Goal: Task Accomplishment & Management: Manage account settings

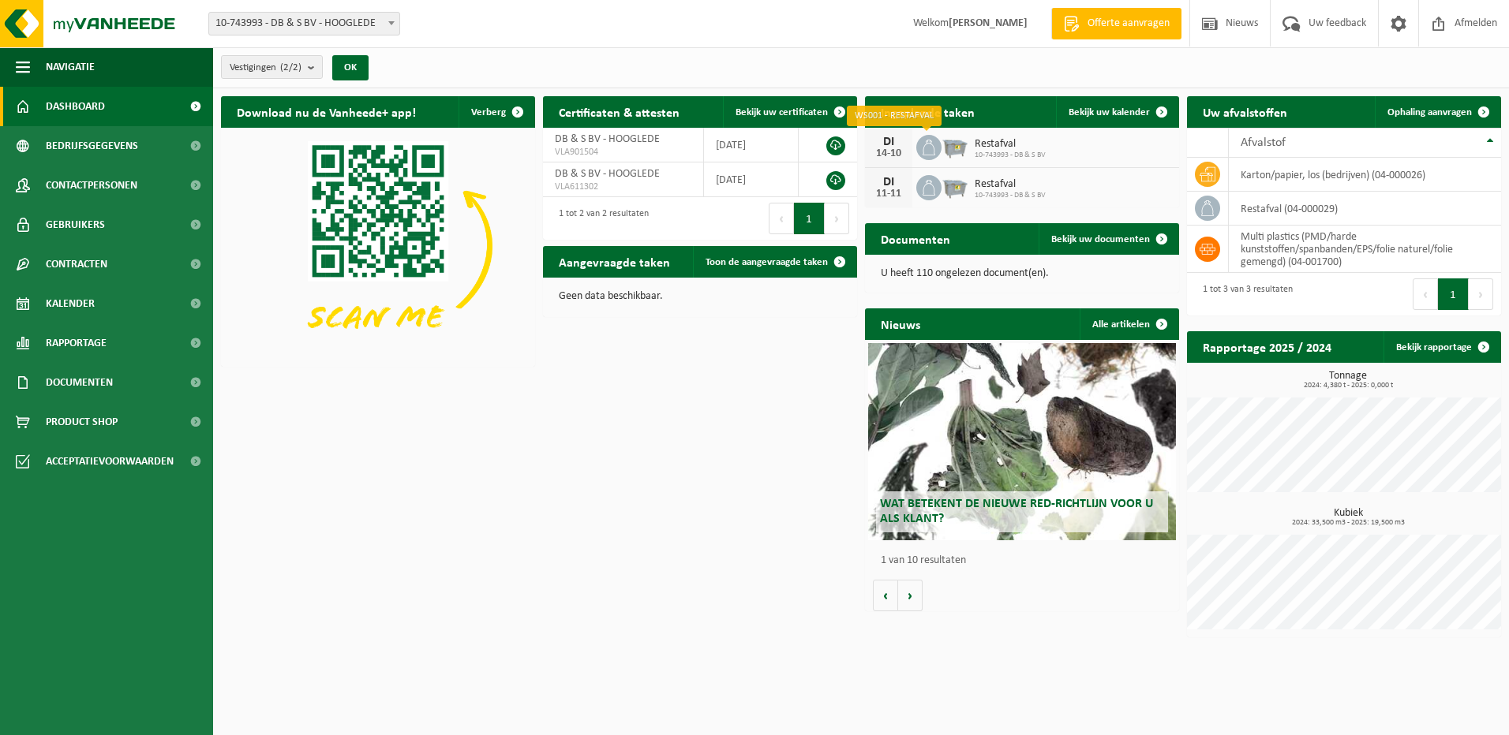
click at [934, 144] on icon at bounding box center [929, 148] width 16 height 16
click at [1122, 110] on span "Bekijk uw kalender" at bounding box center [1109, 112] width 81 height 10
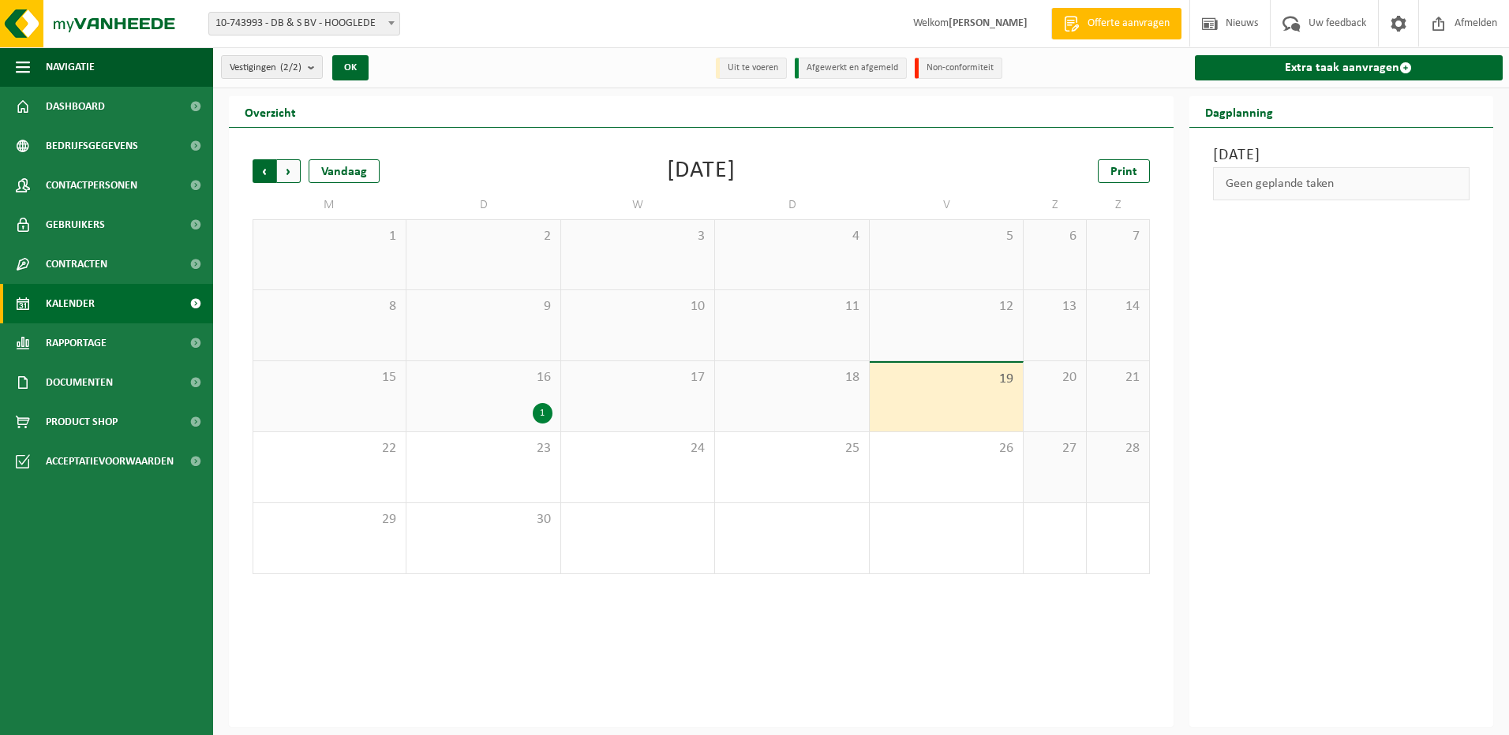
click at [288, 169] on span "Volgende" at bounding box center [289, 171] width 24 height 24
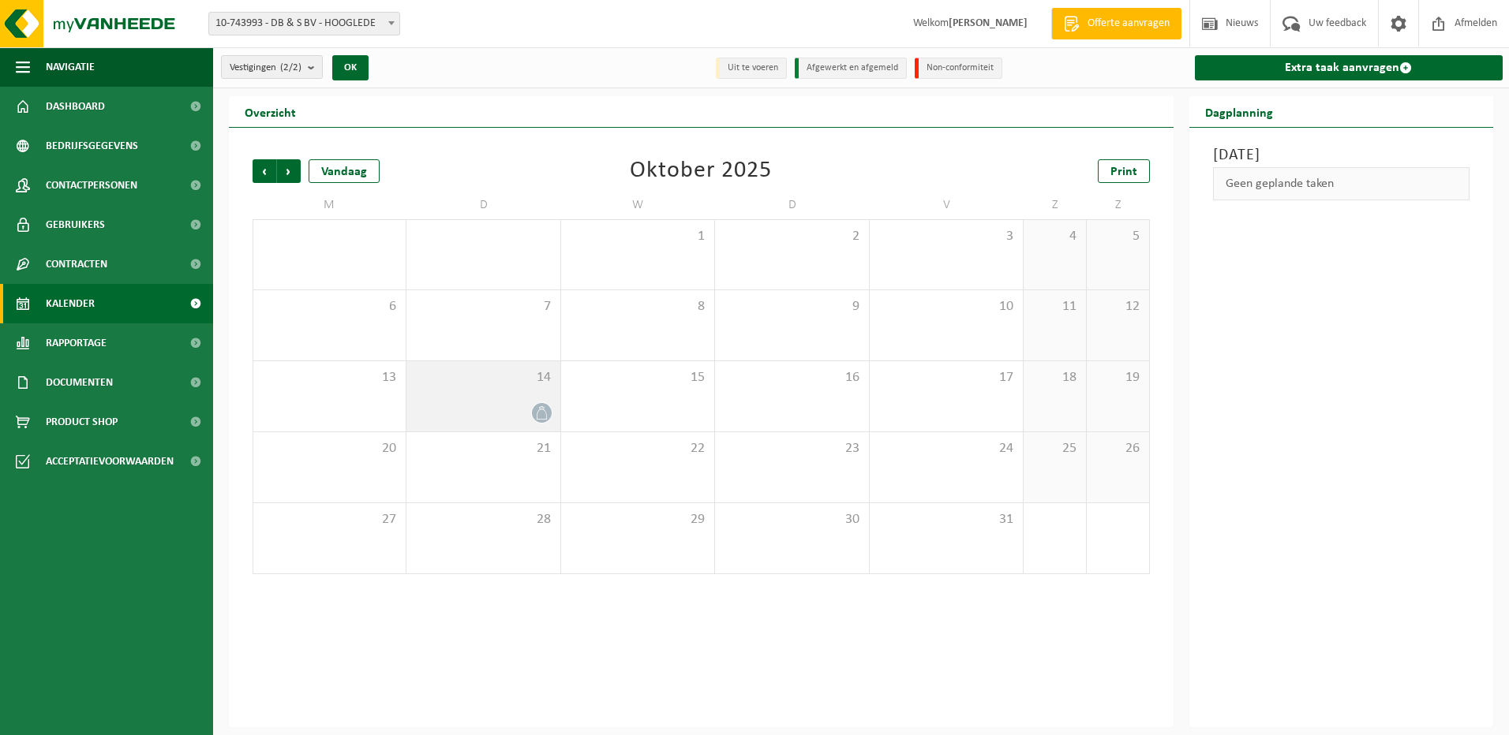
click at [504, 402] on div at bounding box center [482, 412] width 137 height 21
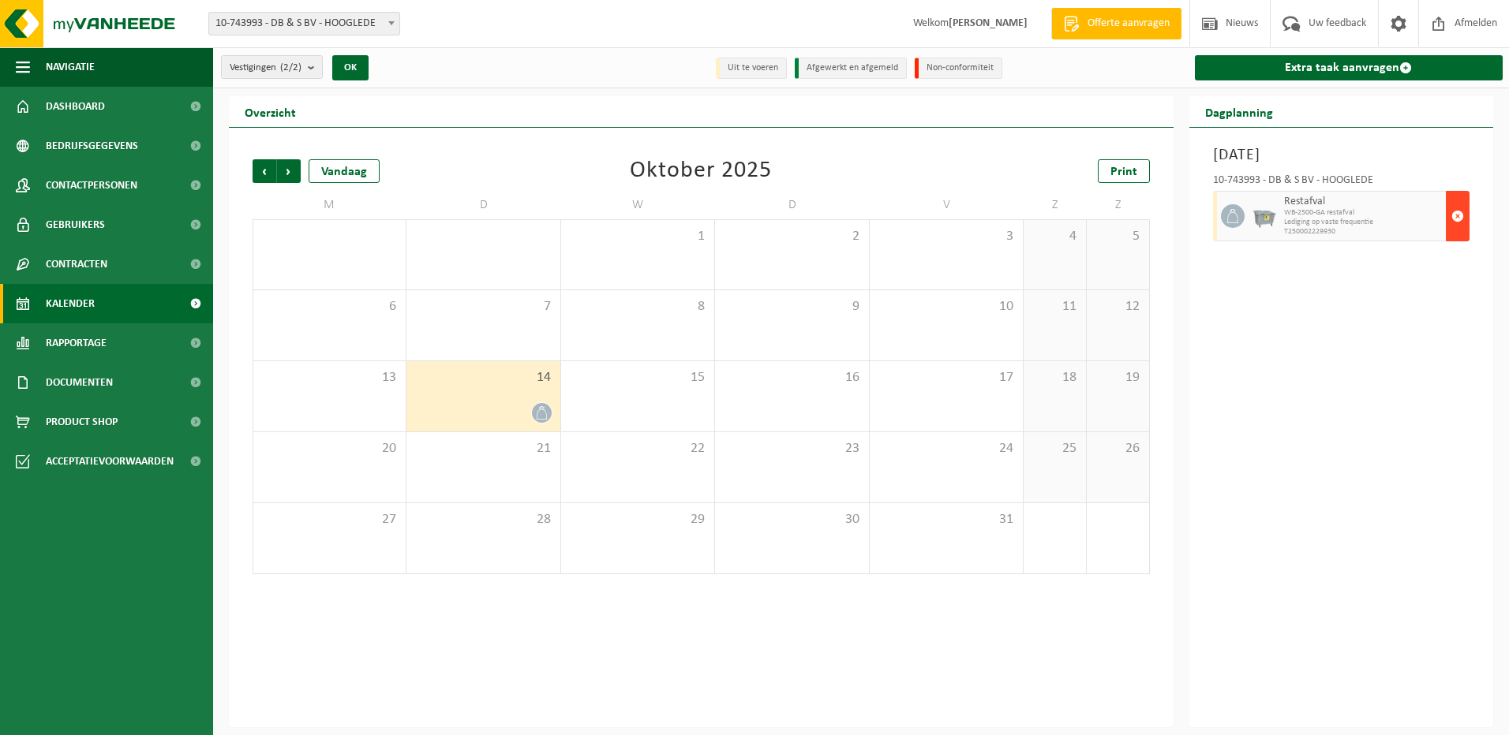
click at [1452, 211] on span "button" at bounding box center [1457, 216] width 13 height 32
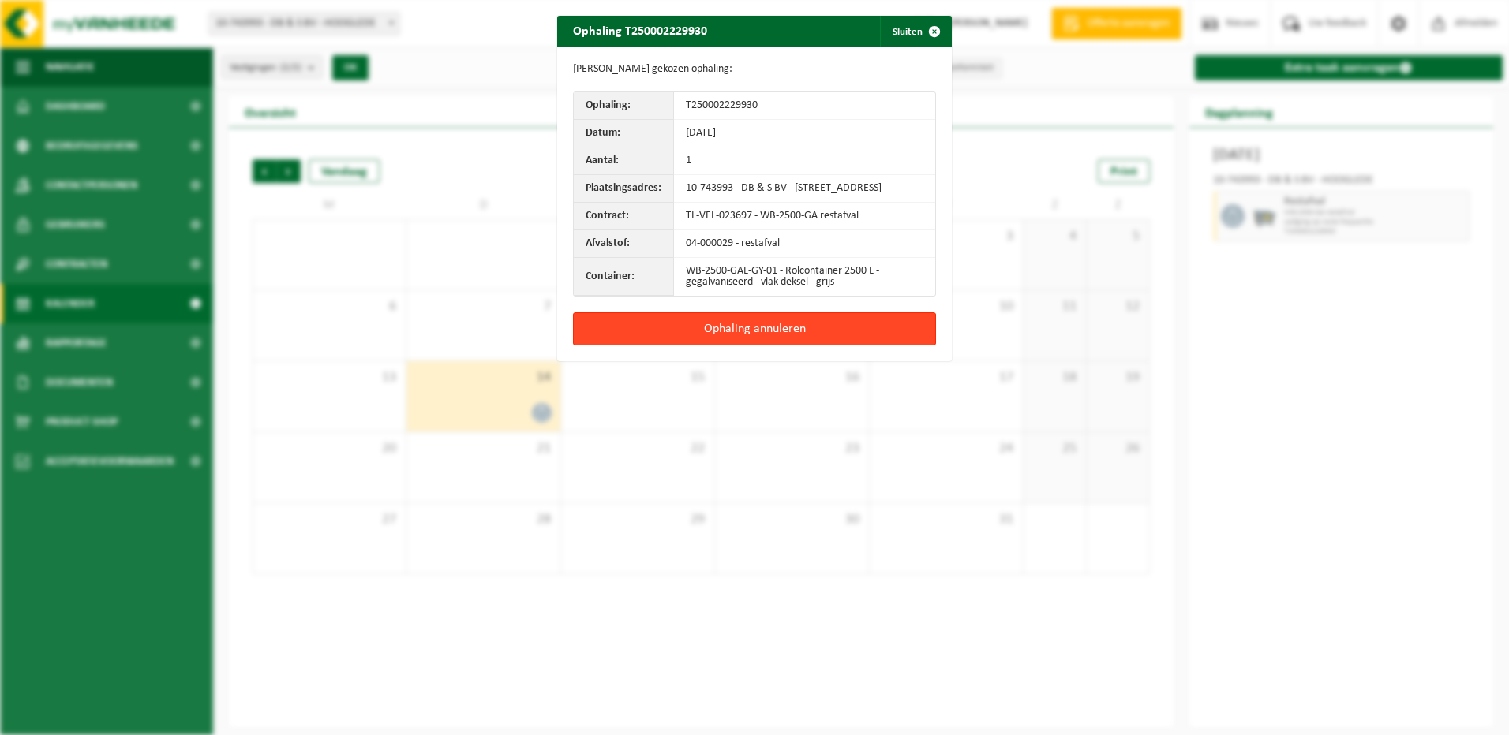
click at [792, 339] on button "Ophaling annuleren" at bounding box center [754, 329] width 363 height 33
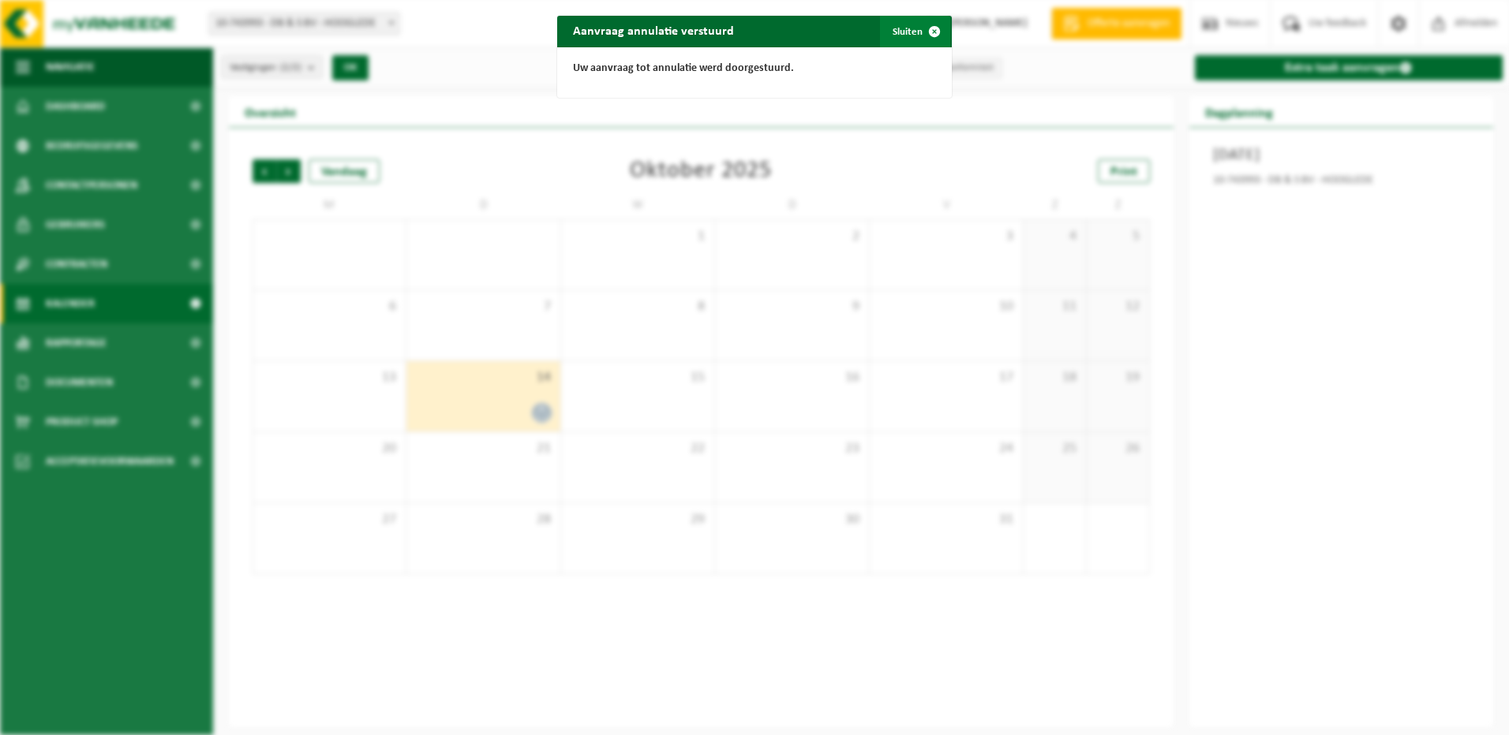
click at [926, 34] on span "button" at bounding box center [935, 32] width 32 height 32
